Goal: Task Accomplishment & Management: Complete application form

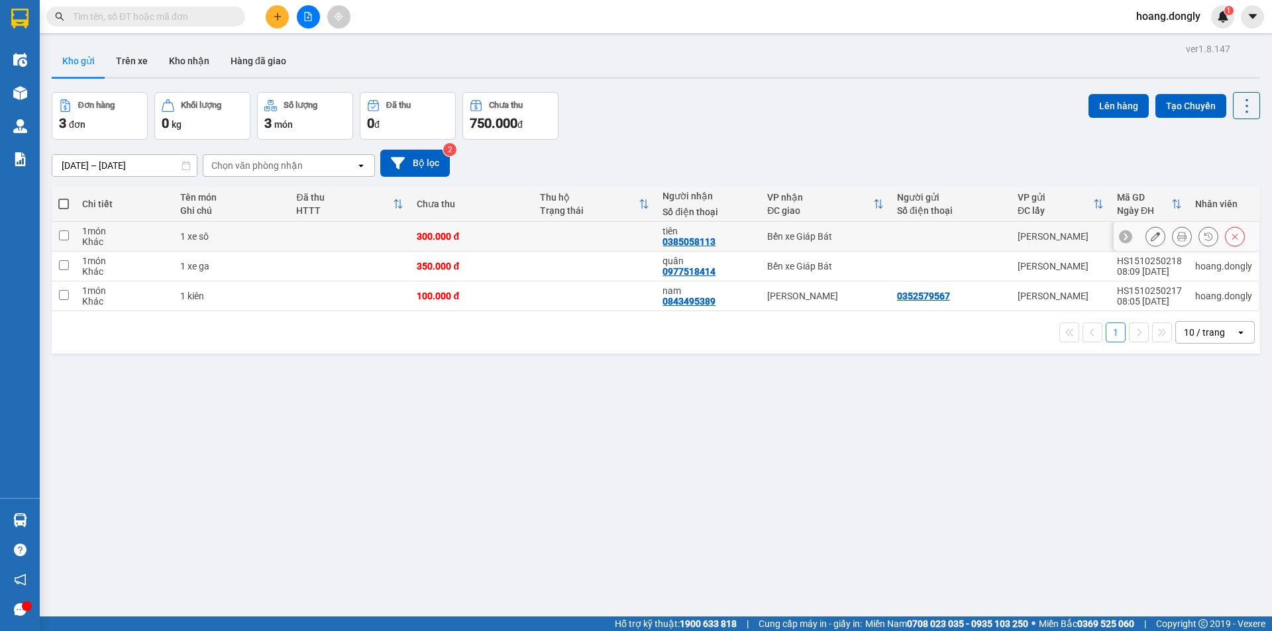
click at [505, 235] on div "300.000 đ" at bounding box center [471, 236] width 109 height 11
checkbox input "true"
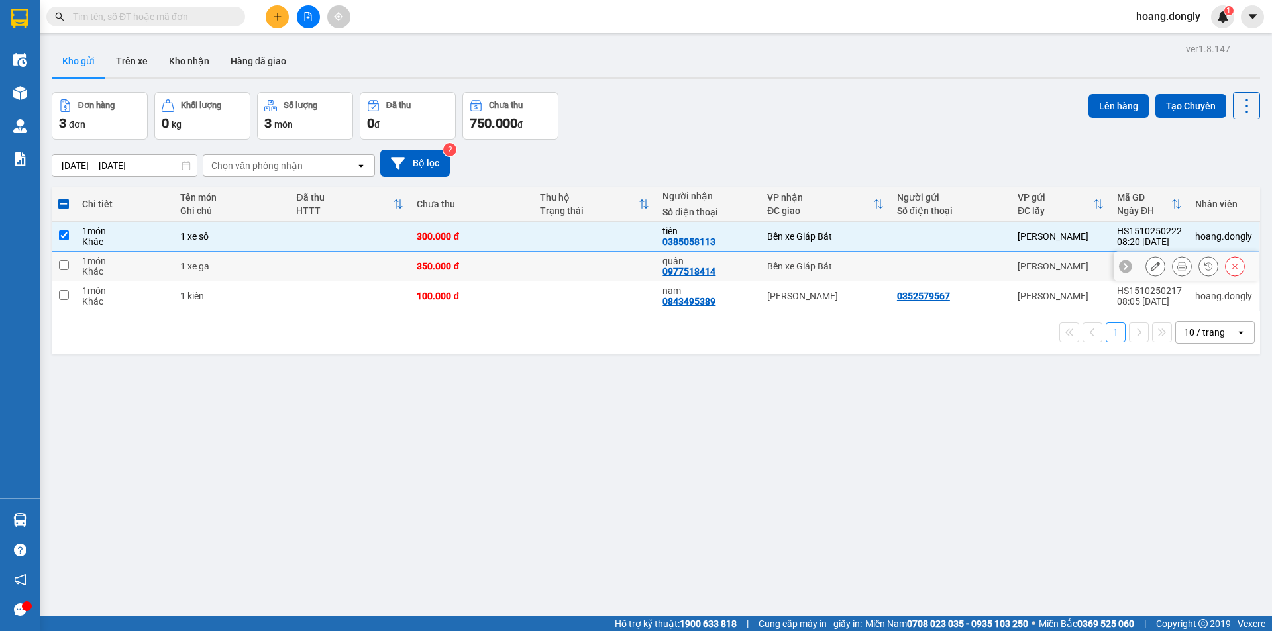
click at [508, 262] on div "350.000 đ" at bounding box center [471, 266] width 109 height 11
checkbox input "true"
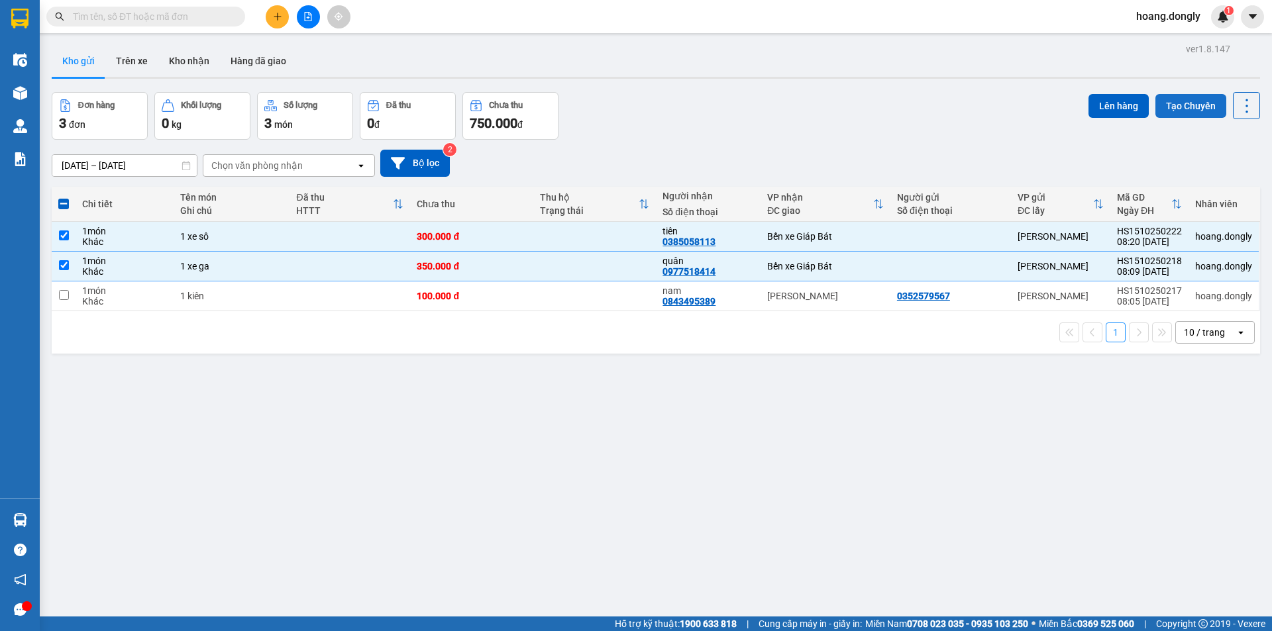
click at [1191, 103] on button "Tạo Chuyến" at bounding box center [1190, 106] width 71 height 24
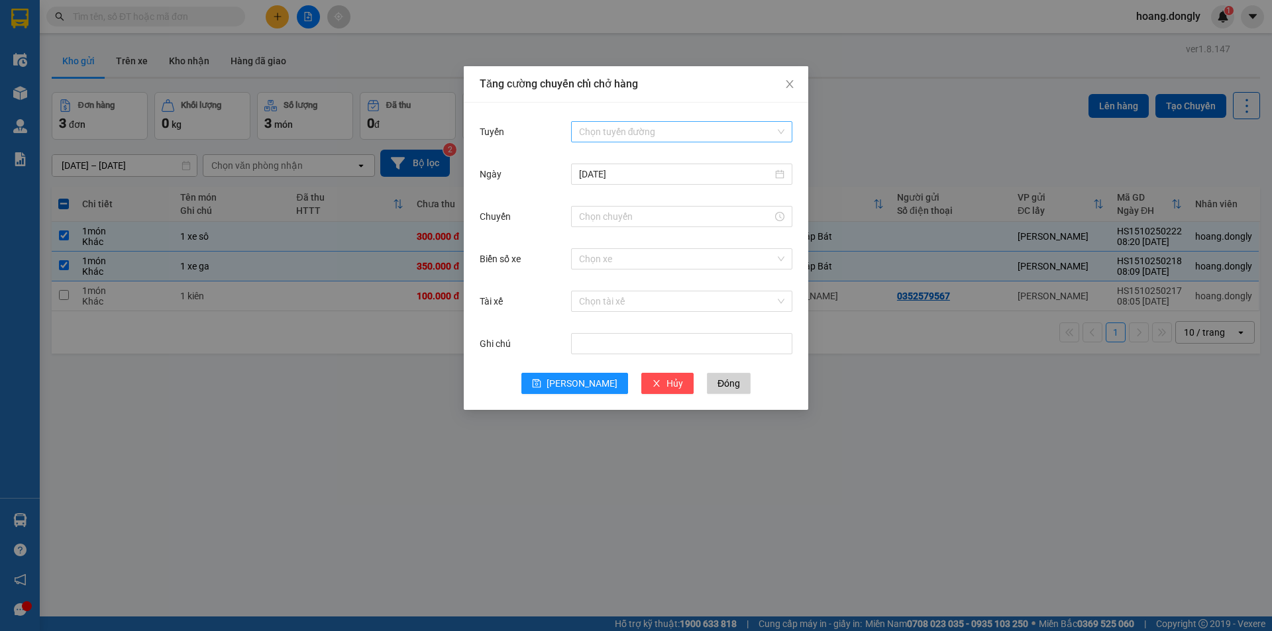
click at [629, 136] on input "Tuyến" at bounding box center [677, 132] width 196 height 20
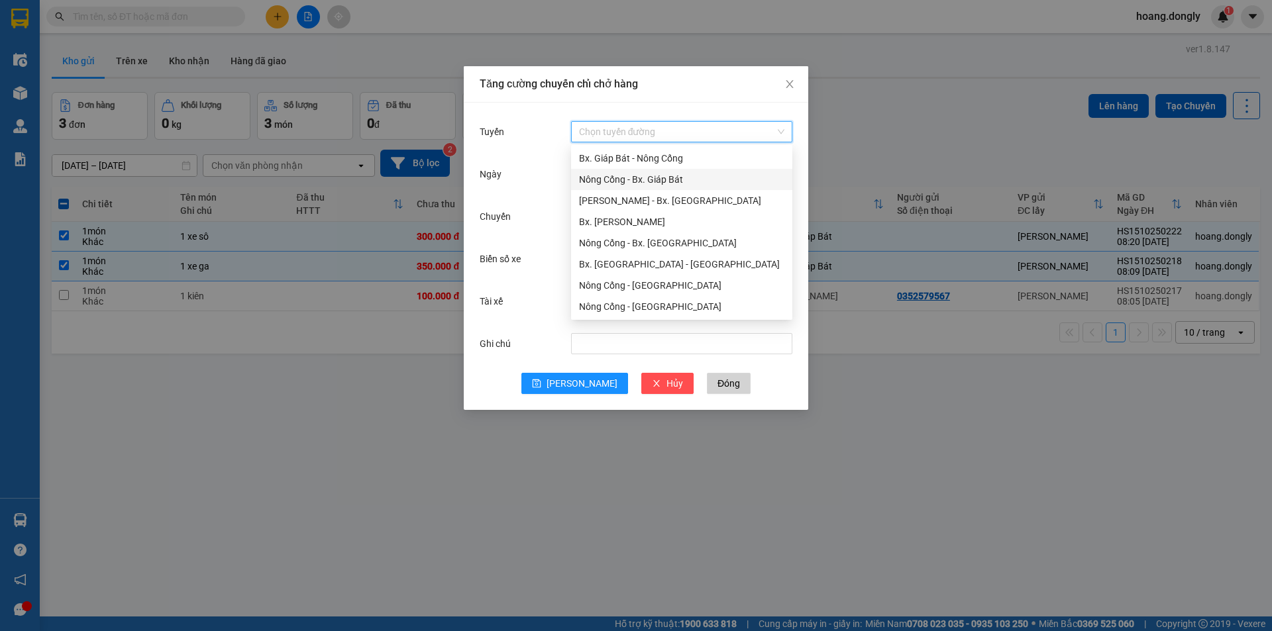
click at [679, 184] on div "Nông Cống - Bx. Giáp Bát" at bounding box center [681, 179] width 205 height 15
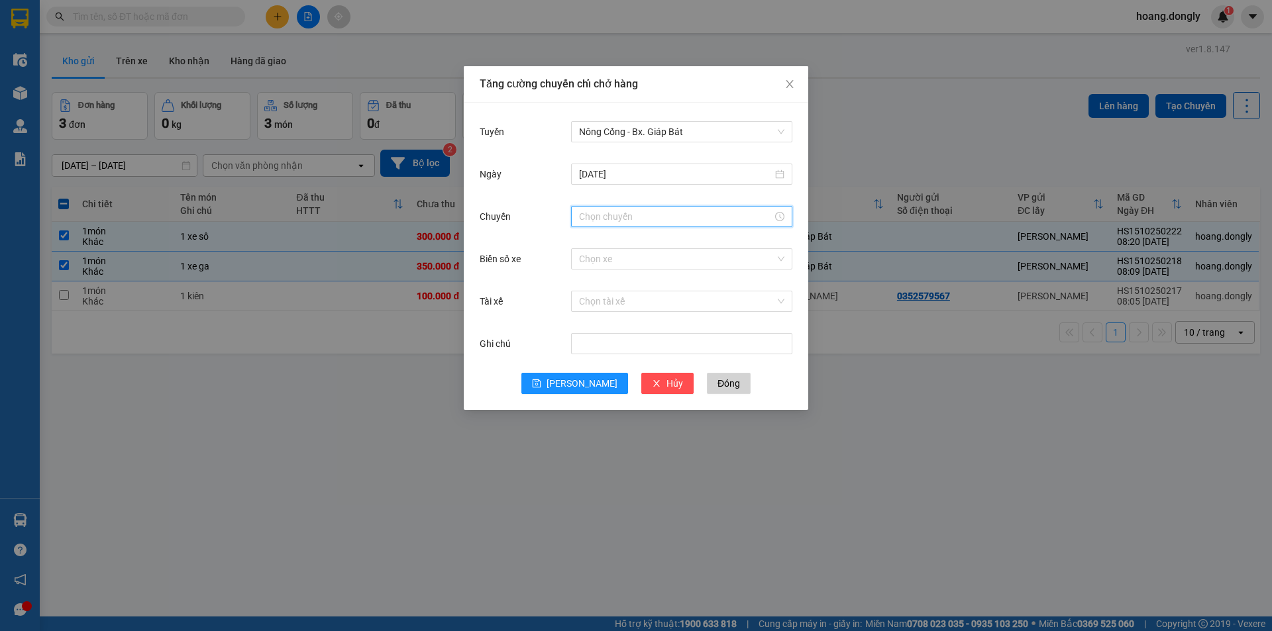
click at [696, 220] on input "Chuyến" at bounding box center [675, 216] width 193 height 15
click at [589, 254] on div "08" at bounding box center [589, 257] width 37 height 19
click at [629, 284] on div "20" at bounding box center [627, 281] width 36 height 19
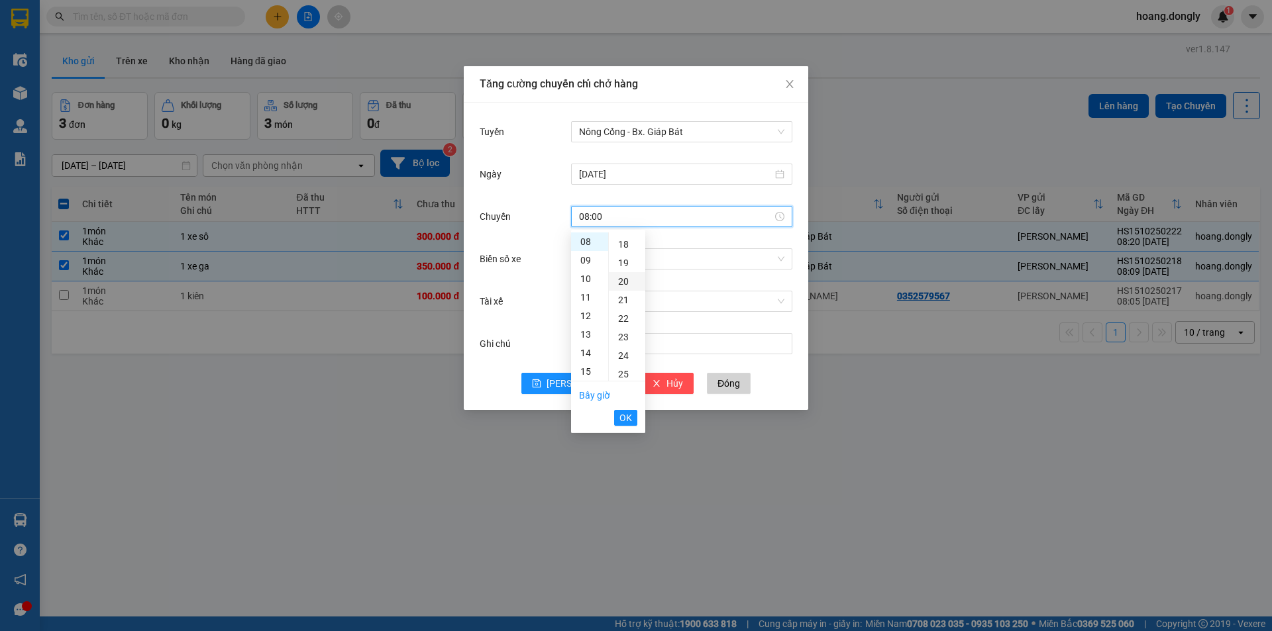
type input "08:20"
click at [621, 419] on span "OK" at bounding box center [625, 418] width 13 height 15
click at [627, 252] on input "Biển số xe" at bounding box center [677, 259] width 196 height 20
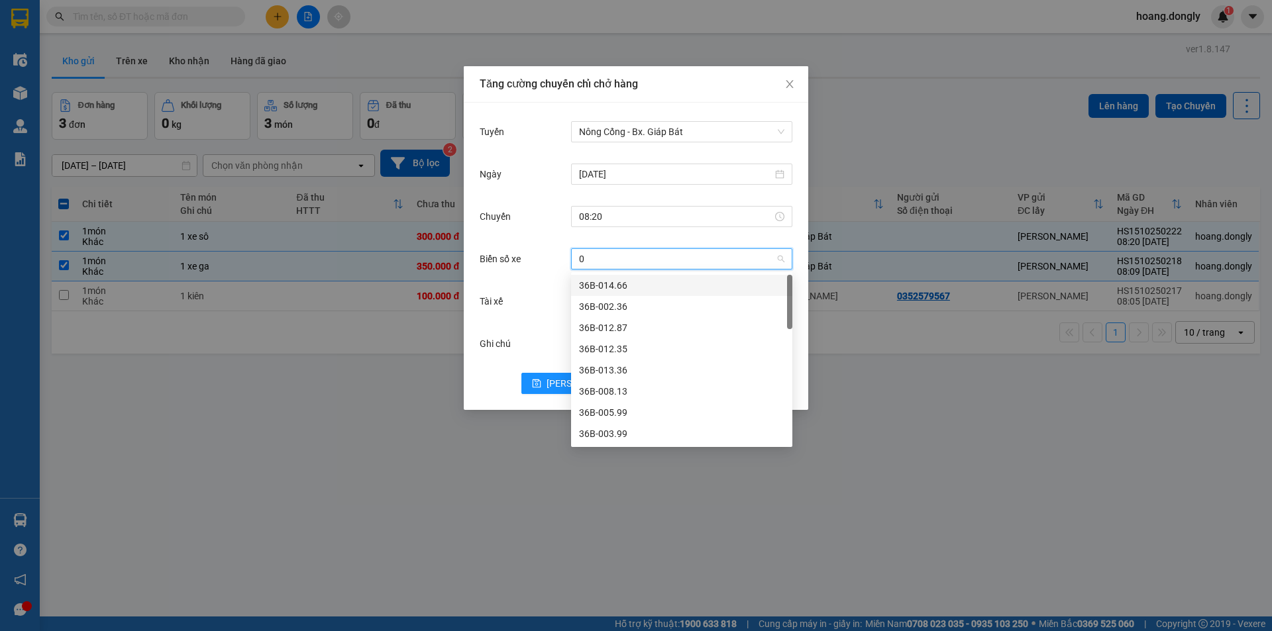
type input "09"
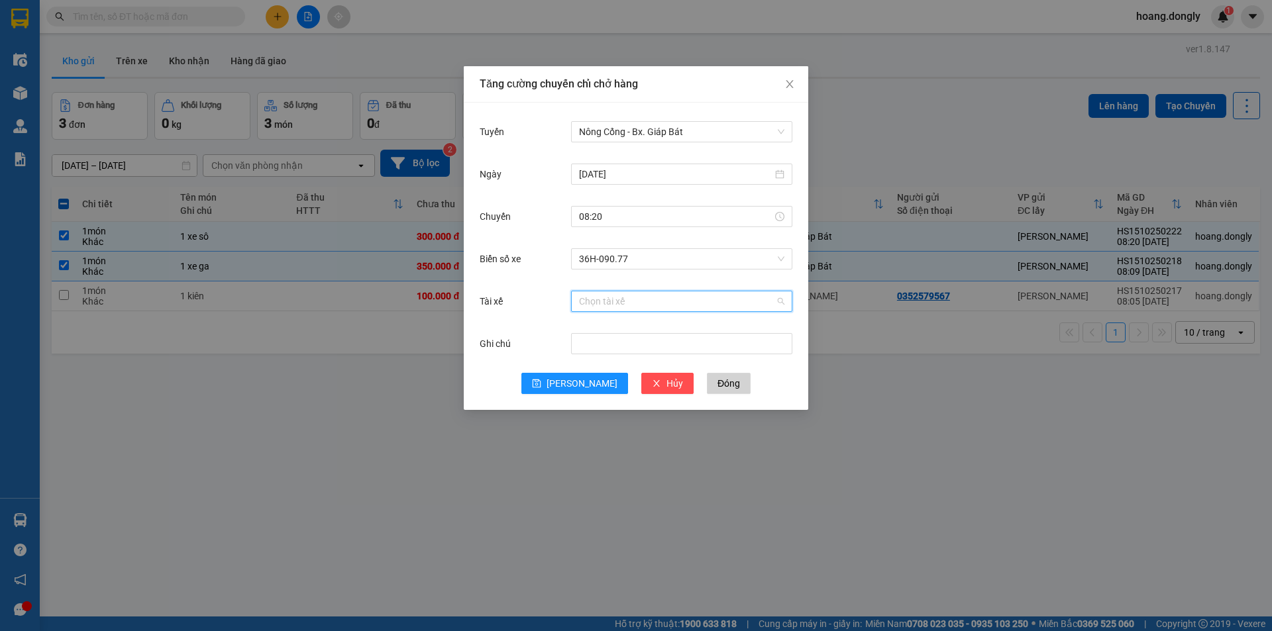
click at [620, 302] on input "Tài xế" at bounding box center [677, 302] width 196 height 20
type input "tien"
click at [639, 331] on div "LT [PERSON_NAME]" at bounding box center [681, 328] width 205 height 15
click at [581, 387] on span "[PERSON_NAME]" at bounding box center [582, 383] width 71 height 15
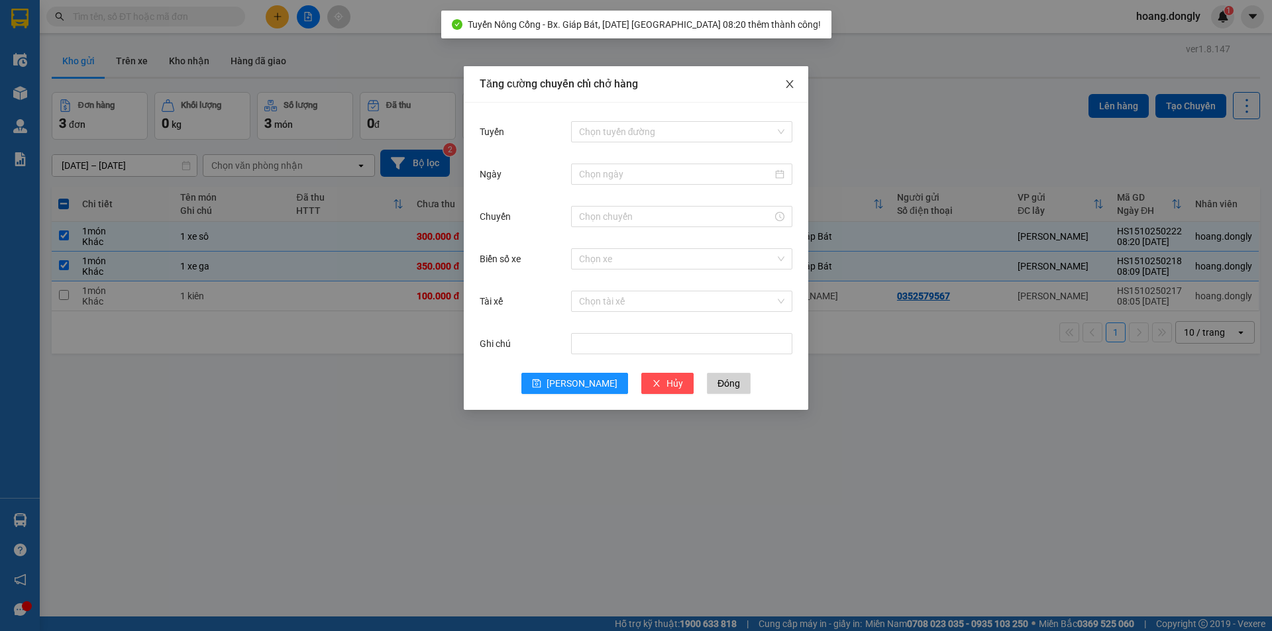
click at [792, 85] on icon "close" at bounding box center [789, 84] width 11 height 11
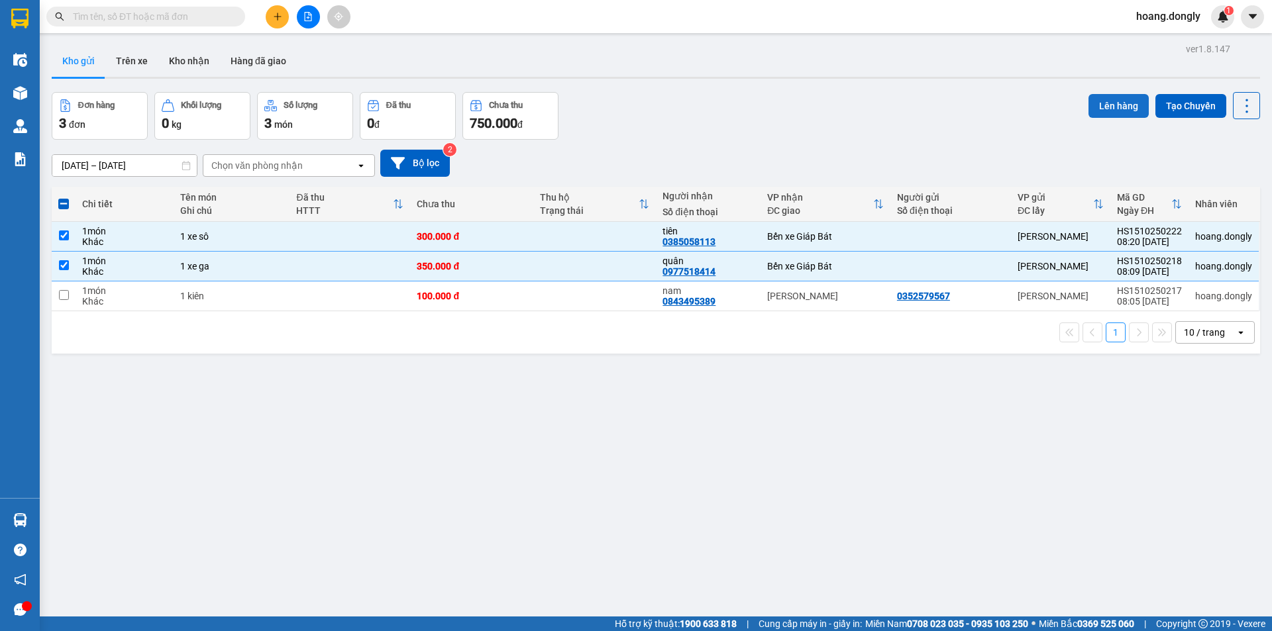
click at [1108, 111] on button "Lên hàng" at bounding box center [1119, 106] width 60 height 24
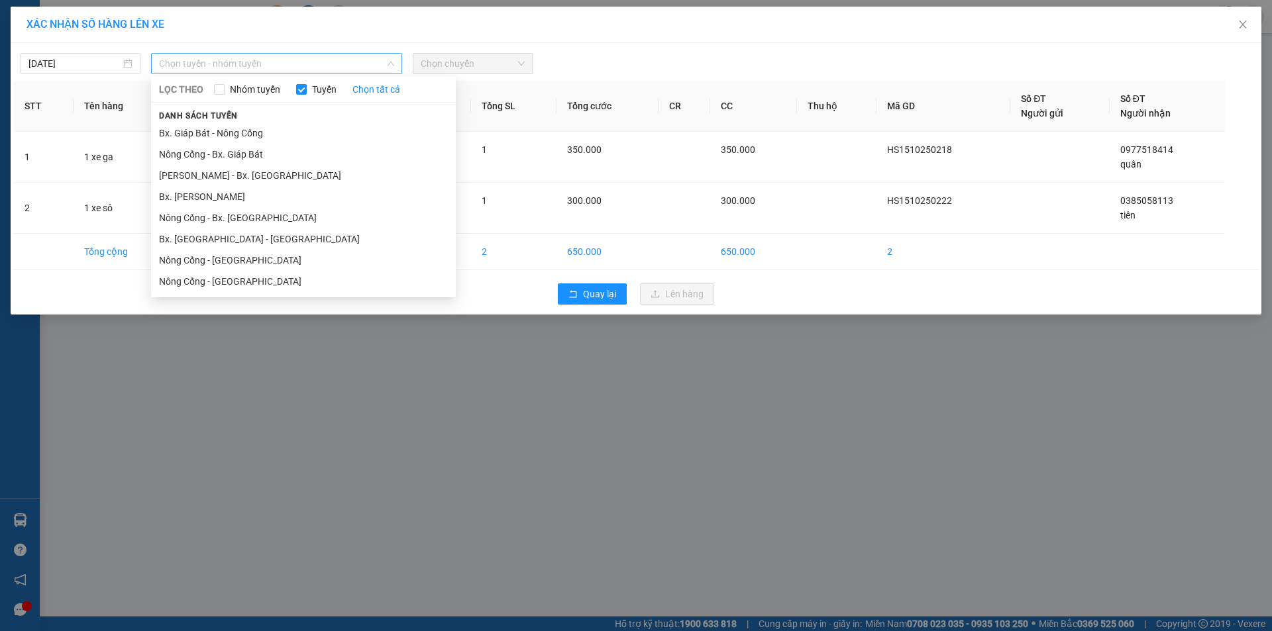
click at [286, 60] on span "Chọn tuyến - nhóm tuyến" at bounding box center [276, 64] width 235 height 20
click at [282, 155] on li "Nông Cống - Bx. Giáp Bát" at bounding box center [303, 154] width 305 height 21
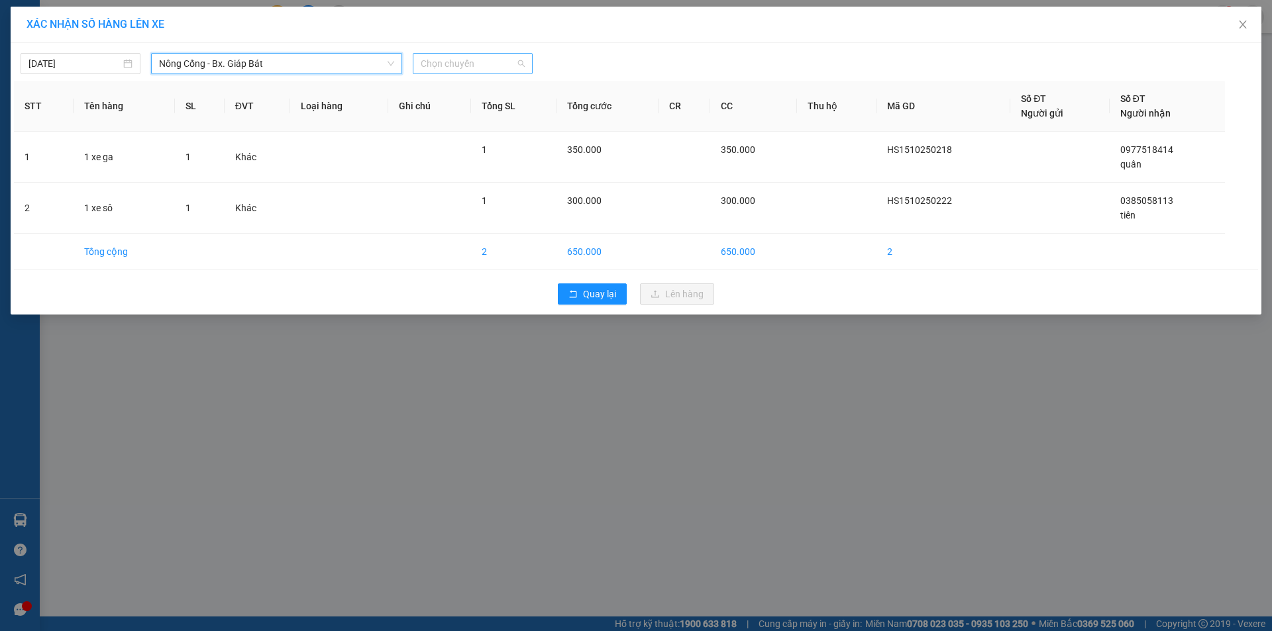
click at [515, 58] on span "Chọn chuyến" at bounding box center [473, 64] width 104 height 20
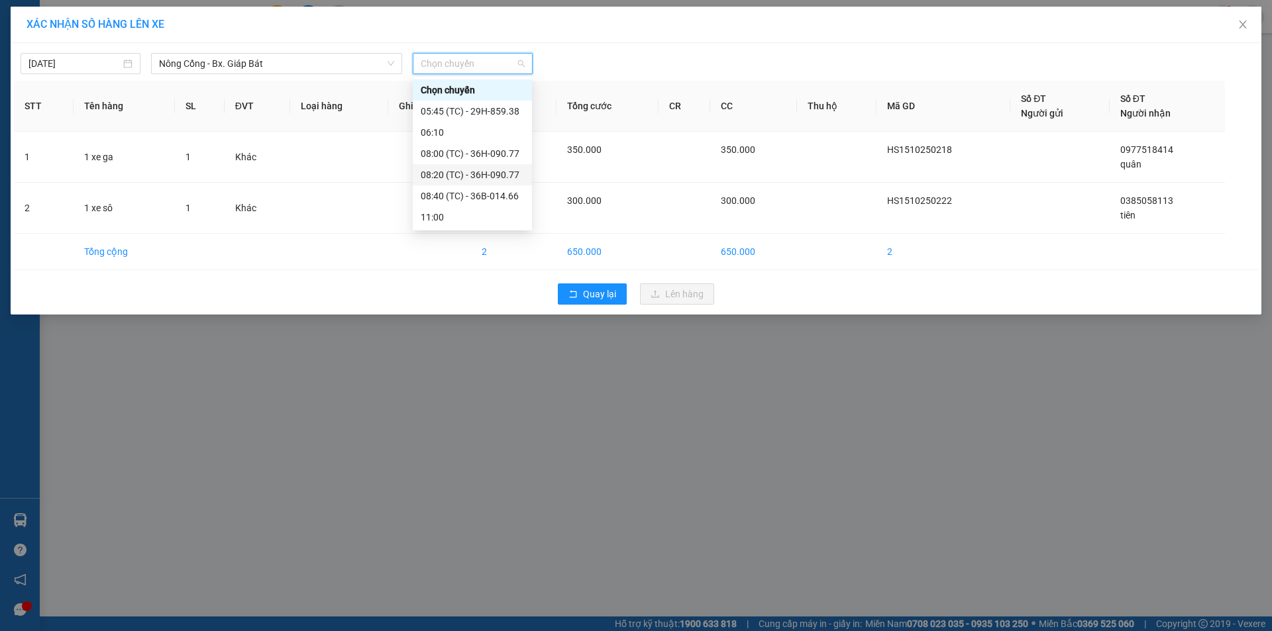
click at [502, 174] on div "08:20 (TC) - 36H-090.77" at bounding box center [472, 175] width 103 height 15
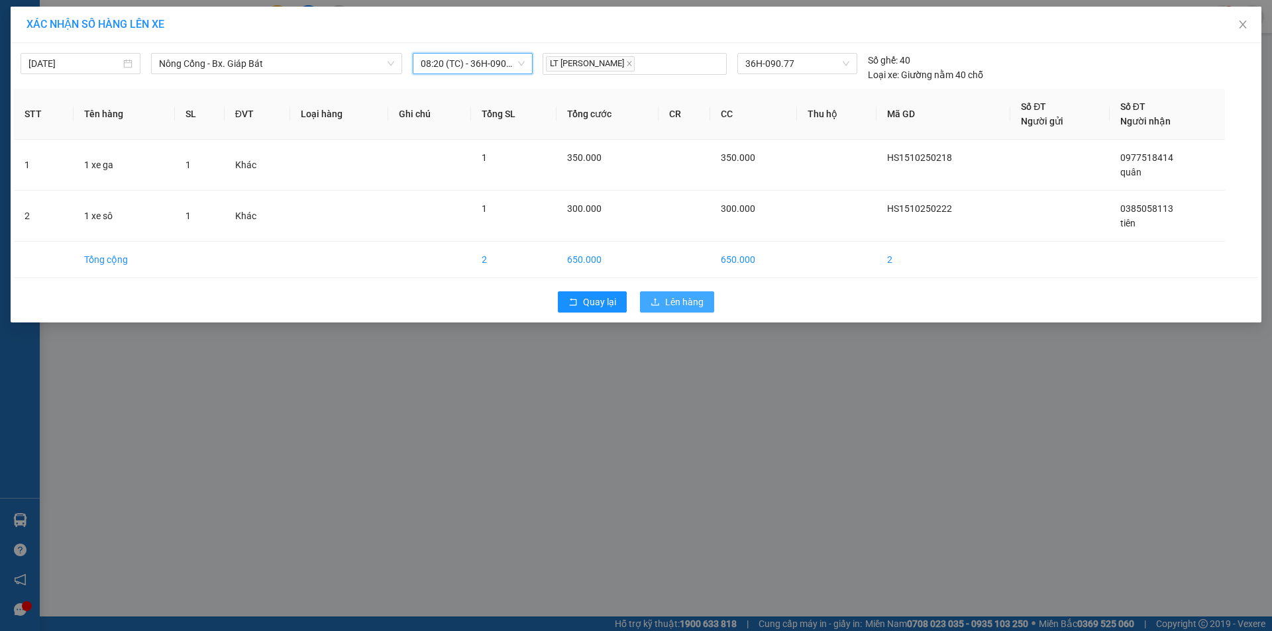
click at [674, 299] on span "Lên hàng" at bounding box center [684, 302] width 38 height 15
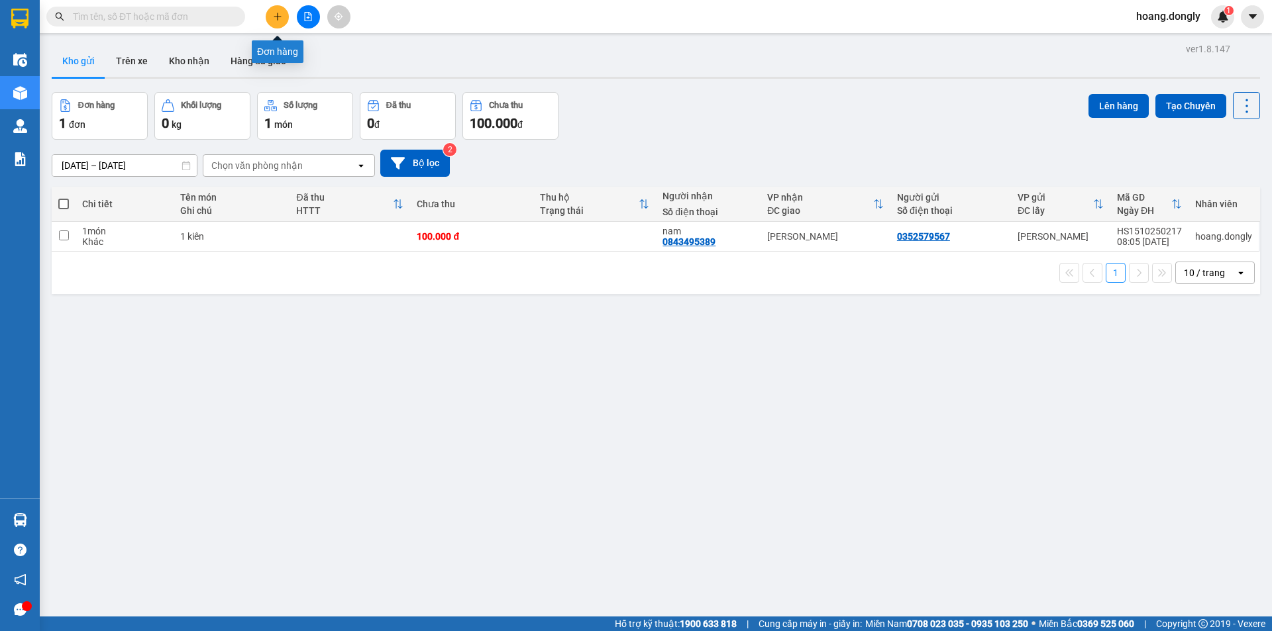
click at [270, 20] on button at bounding box center [277, 16] width 23 height 23
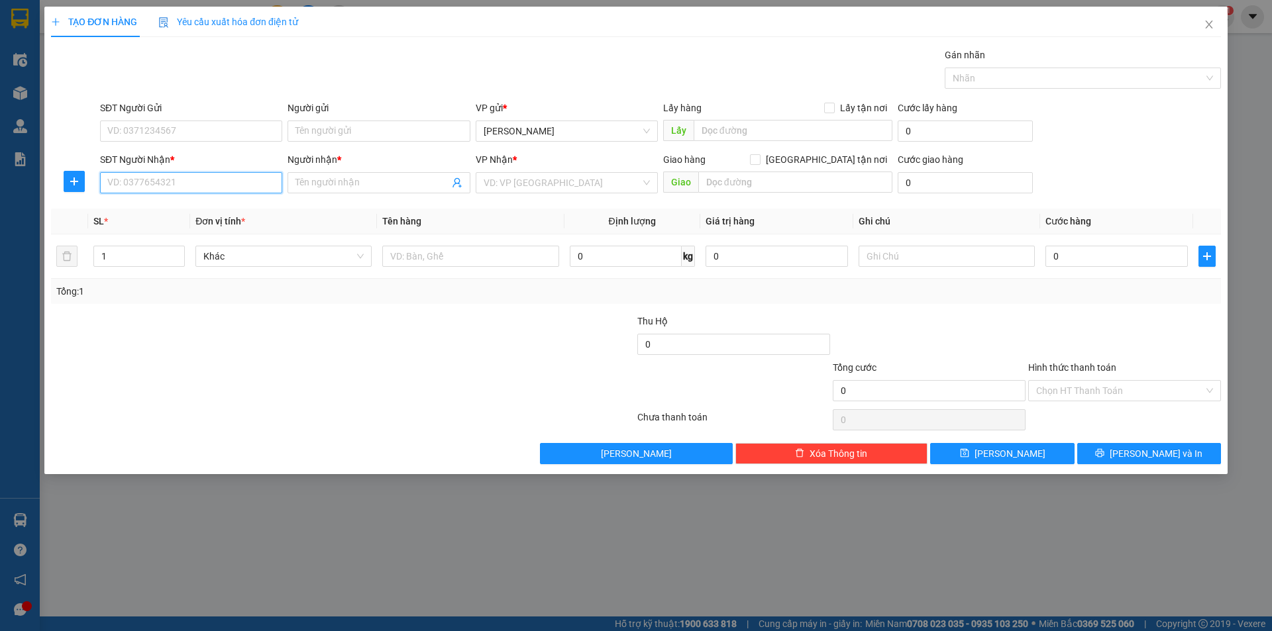
click at [226, 184] on input "SĐT Người Nhận *" at bounding box center [191, 182] width 182 height 21
click at [199, 189] on input "SĐT Người Nhận *" at bounding box center [191, 182] width 182 height 21
click at [199, 189] on input "0" at bounding box center [191, 182] width 182 height 21
type input "0375311266"
click at [324, 176] on input "Người nhận *" at bounding box center [371, 183] width 153 height 15
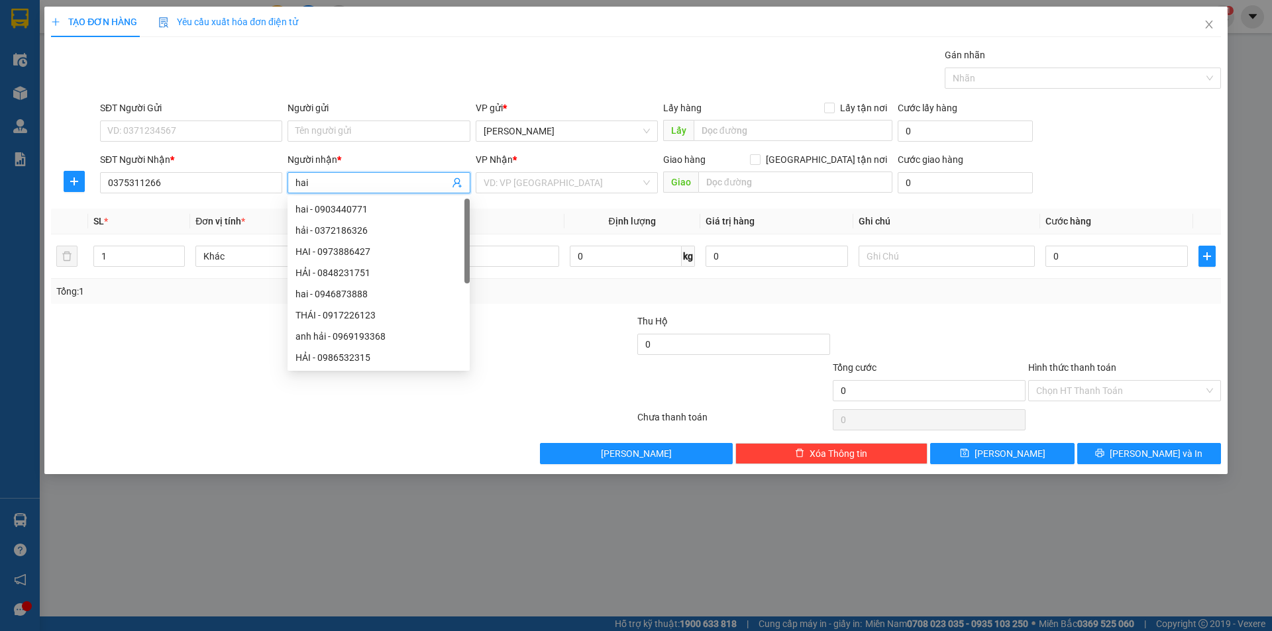
type input "hai"
click at [434, 96] on div "Transit Pickup Surcharge Ids Transit Deliver Surcharge Ids Transit Deliver Surc…" at bounding box center [636, 256] width 1170 height 417
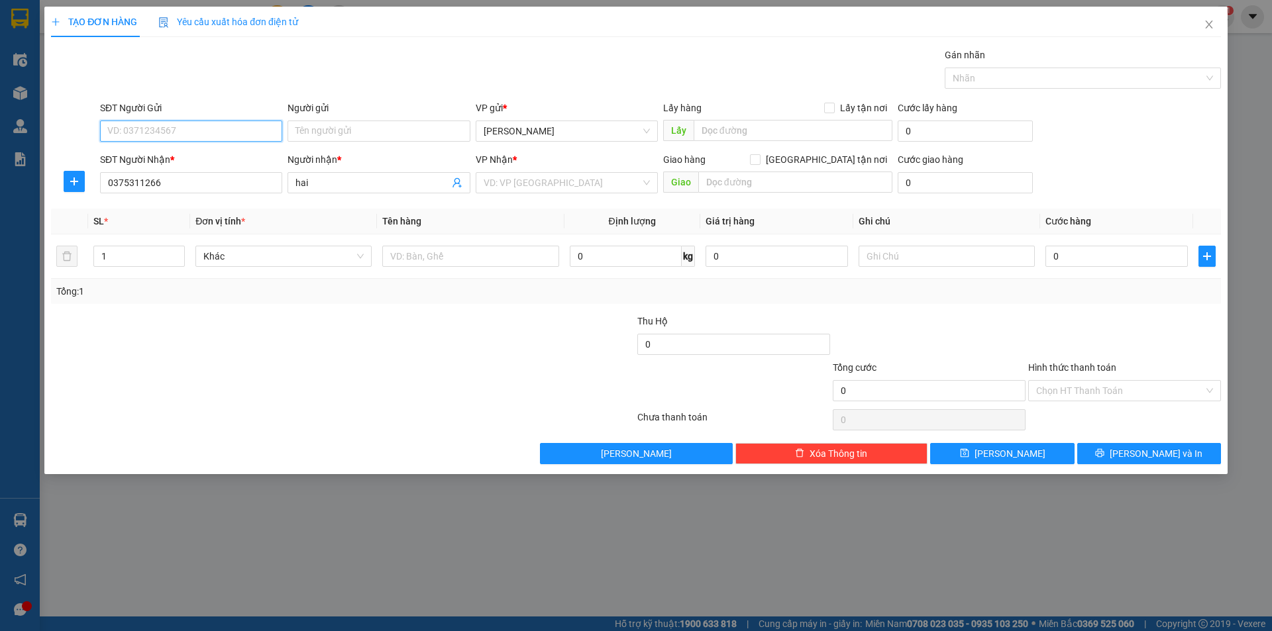
click at [248, 134] on input "SĐT Người Gửi" at bounding box center [191, 131] width 182 height 21
type input "033559969"
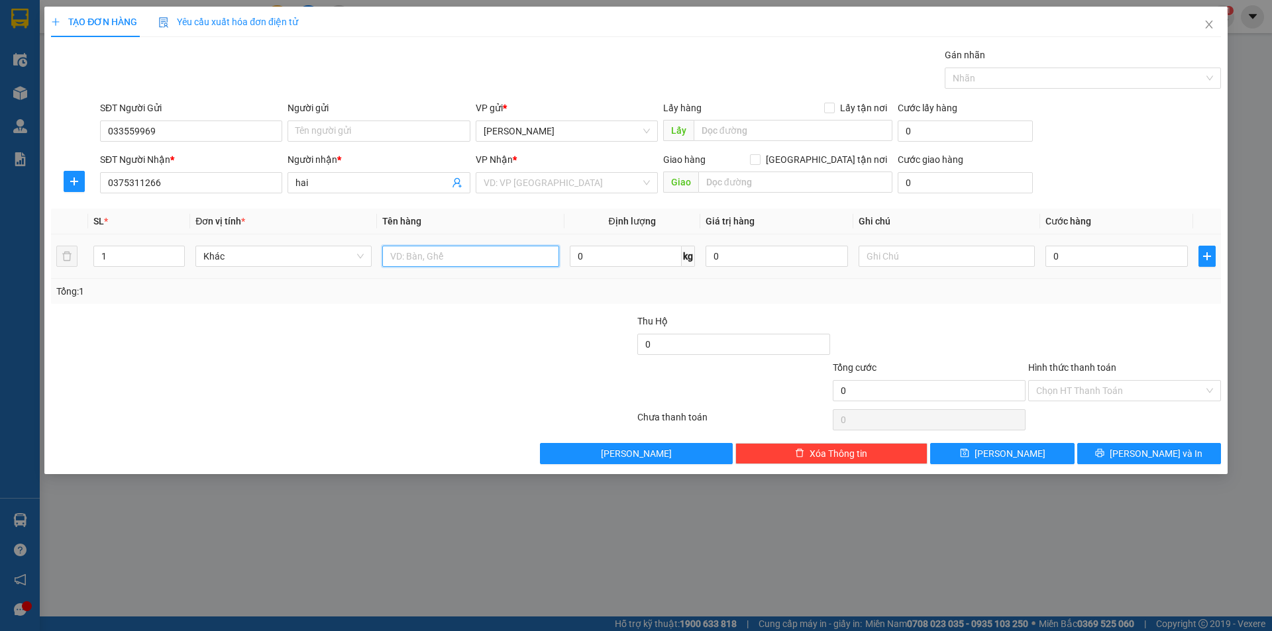
click at [453, 252] on input "text" at bounding box center [470, 256] width 176 height 21
type input "1 xôp 1 bao"
click at [1094, 257] on input "0" at bounding box center [1116, 256] width 142 height 21
click at [1049, 256] on input "0" at bounding box center [1116, 256] width 142 height 21
type input "70"
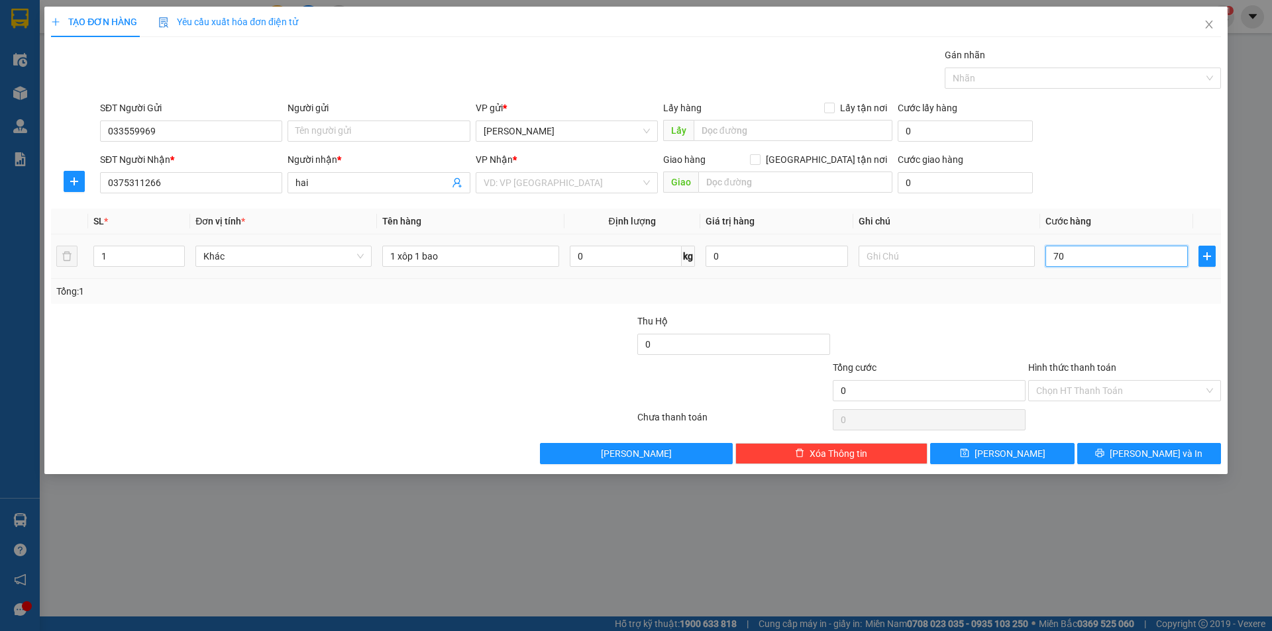
type input "70"
click at [1051, 337] on div at bounding box center [1124, 337] width 195 height 46
type input "70.000"
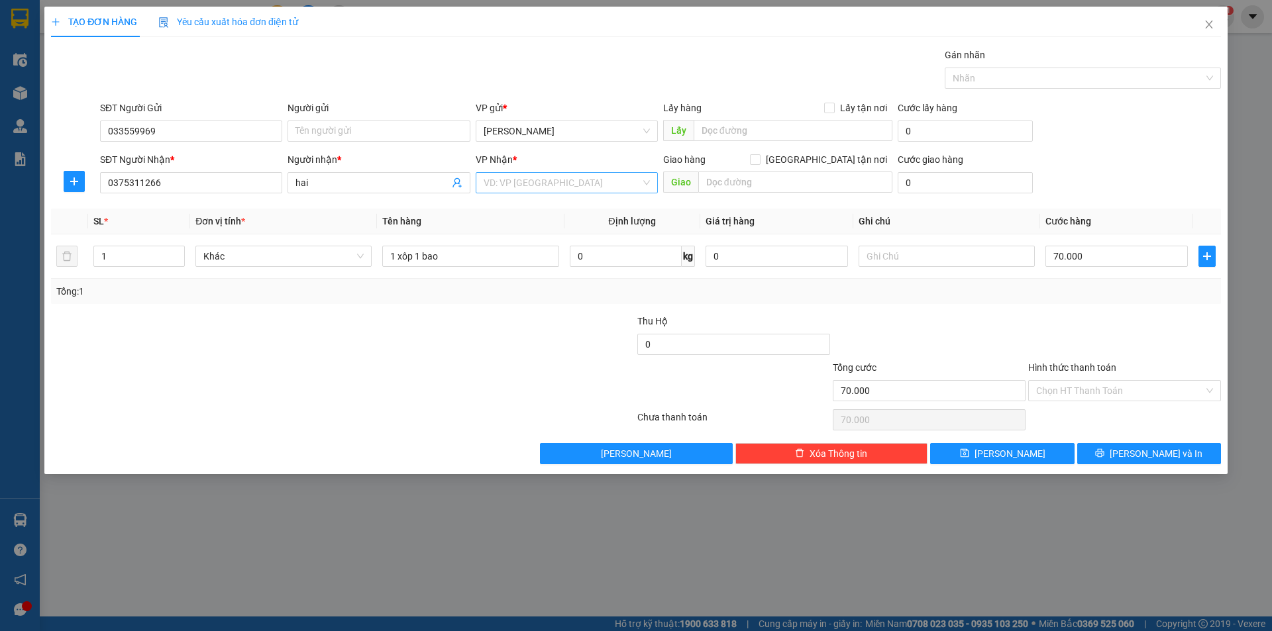
click at [602, 172] on div "VD: VP [GEOGRAPHIC_DATA]" at bounding box center [567, 182] width 182 height 21
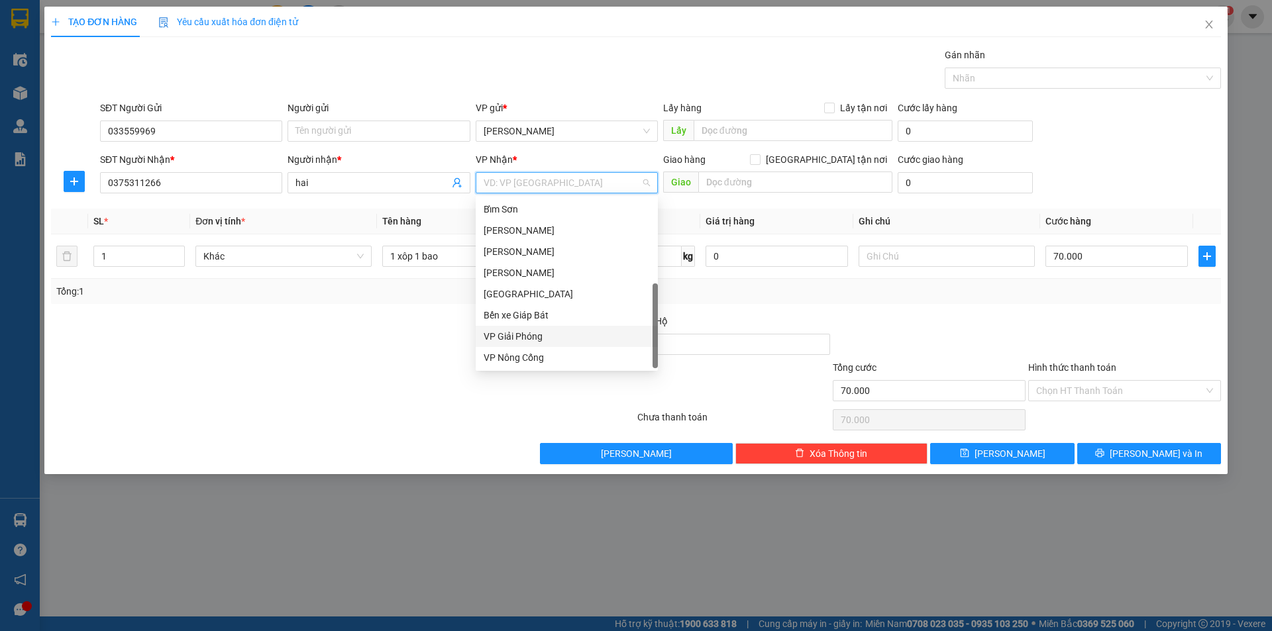
click at [606, 329] on div "VP Giải Phóng" at bounding box center [567, 336] width 166 height 15
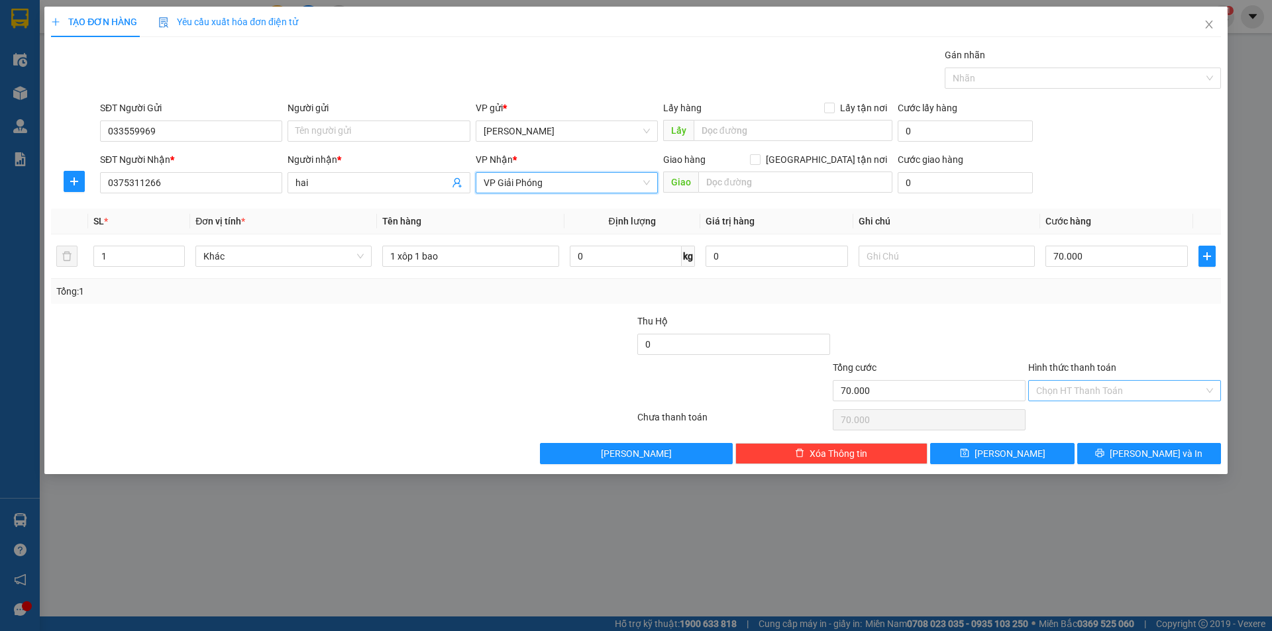
click at [1097, 392] on input "Hình thức thanh toán" at bounding box center [1120, 391] width 168 height 20
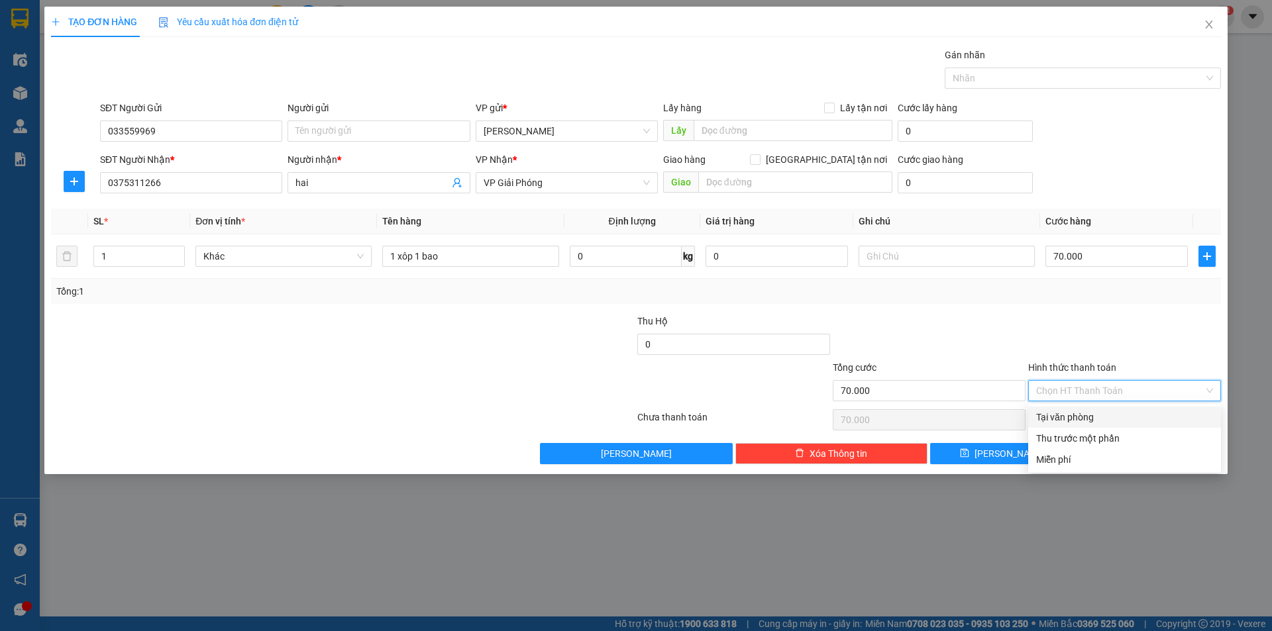
click at [1087, 423] on div "Tại văn phòng" at bounding box center [1124, 417] width 177 height 15
type input "0"
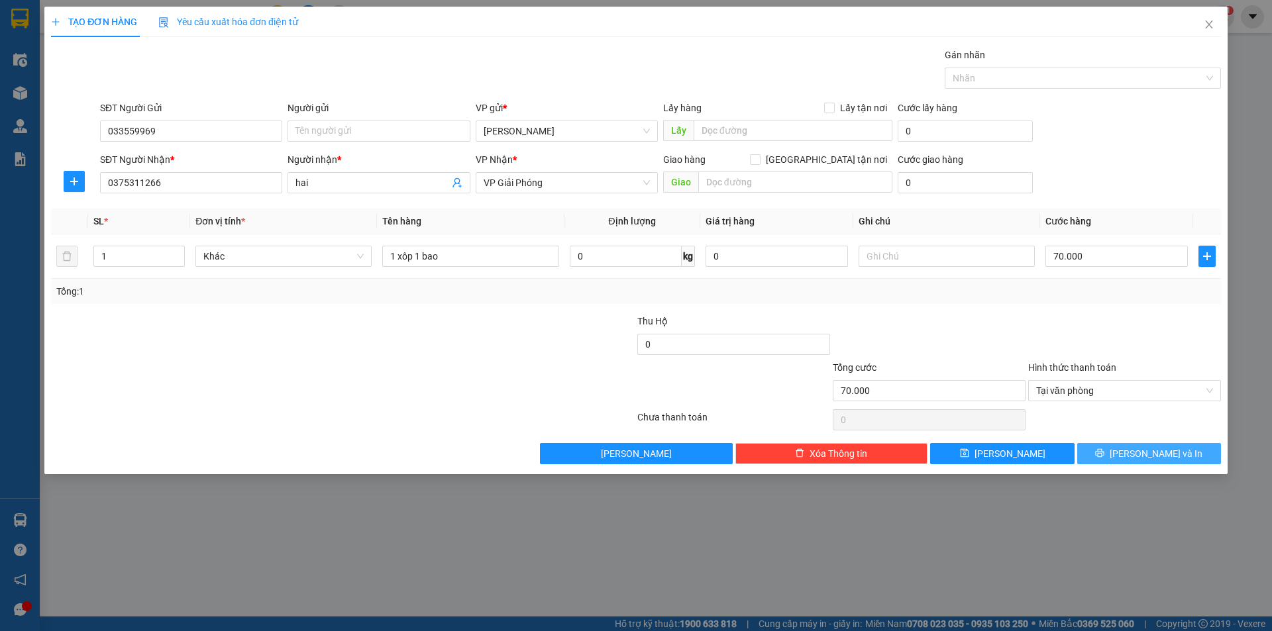
click at [1166, 447] on span "[PERSON_NAME] và In" at bounding box center [1156, 454] width 93 height 15
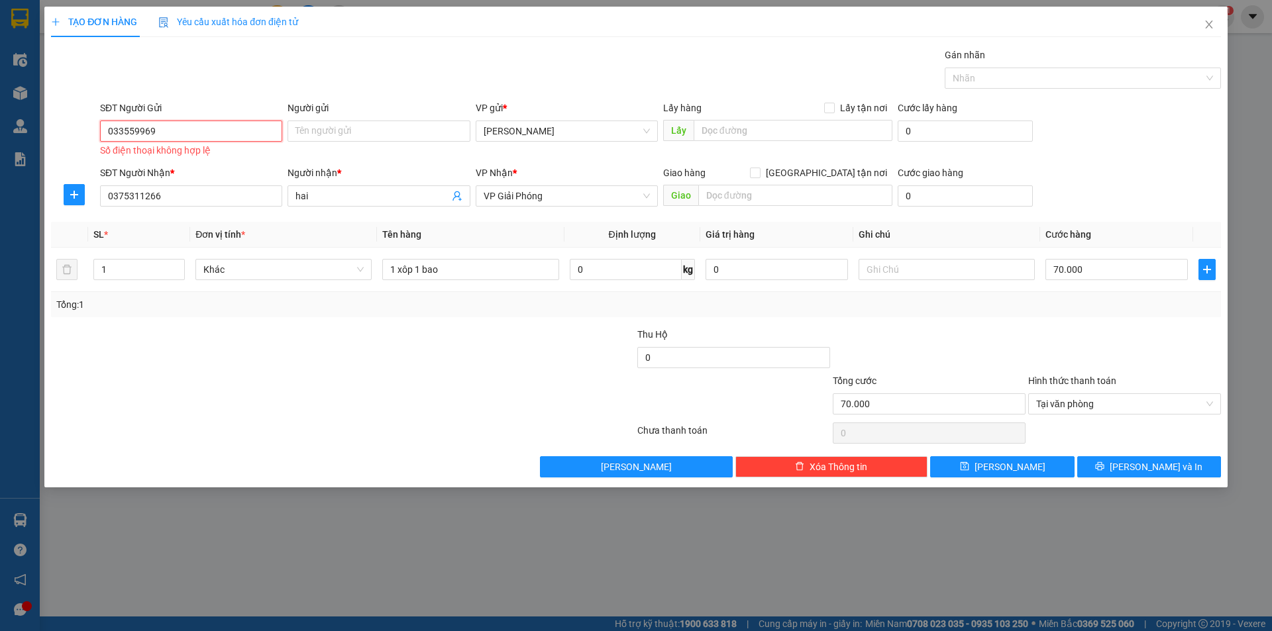
click at [140, 131] on input "033559969" at bounding box center [191, 131] width 182 height 21
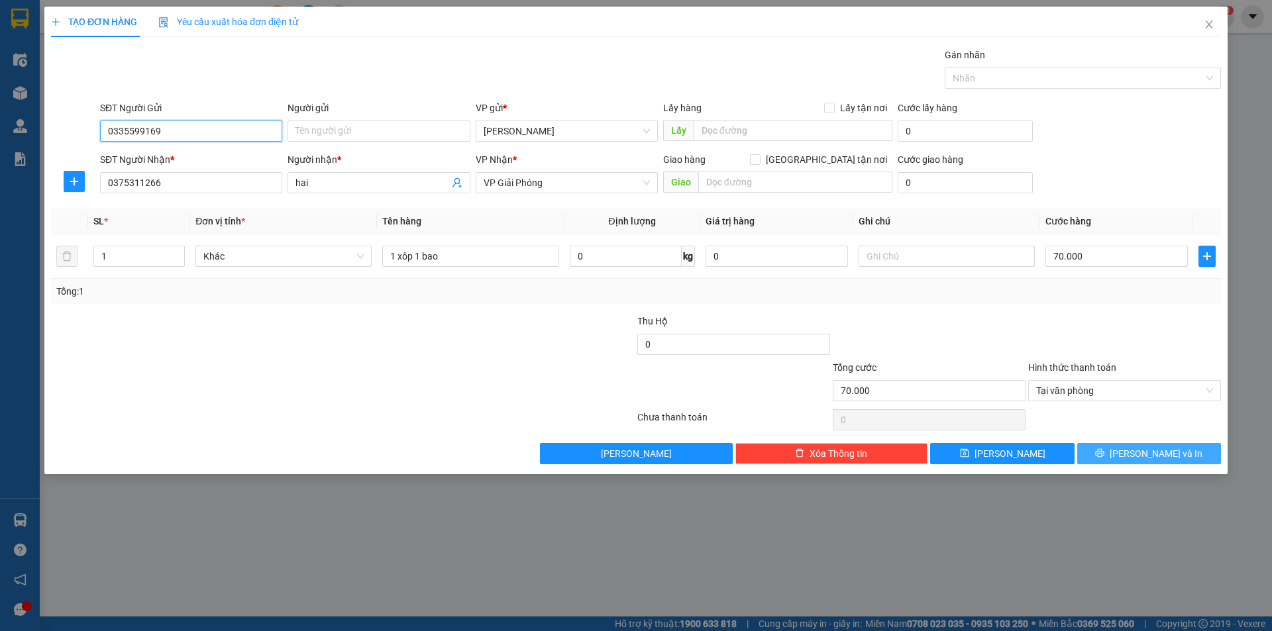
type input "0335599169"
click at [1104, 451] on icon "printer" at bounding box center [1099, 453] width 9 height 9
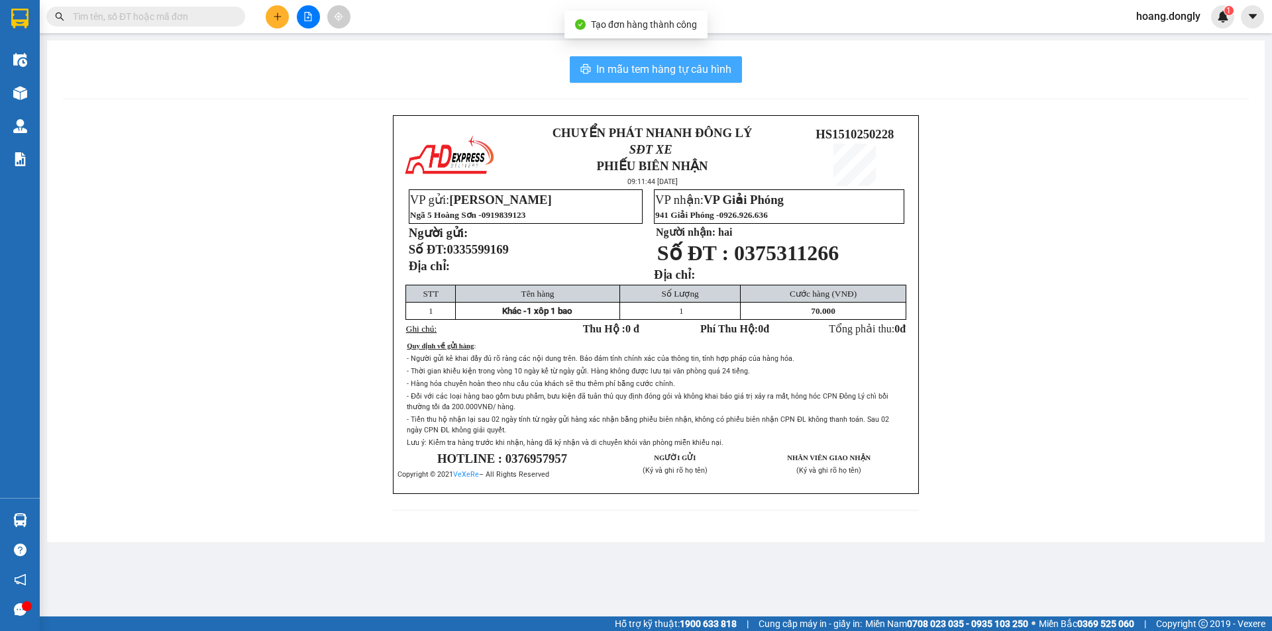
click at [635, 82] on button "In mẫu tem hàng tự cấu hình" at bounding box center [656, 69] width 172 height 27
